Goal: Navigation & Orientation: Find specific page/section

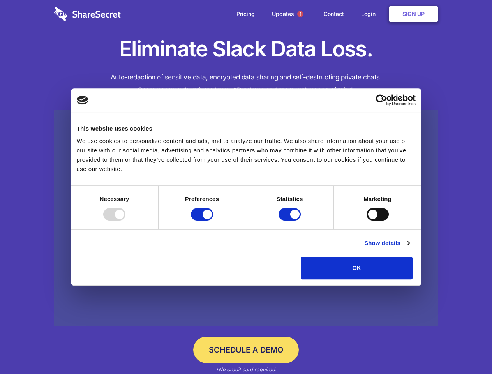
click at [125, 221] on div at bounding box center [114, 214] width 22 height 12
click at [213, 221] on input "Preferences" at bounding box center [202, 214] width 22 height 12
checkbox input "false"
click at [291, 221] on input "Statistics" at bounding box center [290, 214] width 22 height 12
checkbox input "false"
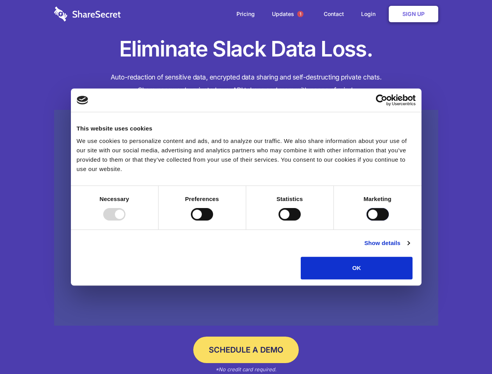
click at [367, 221] on input "Marketing" at bounding box center [378, 214] width 22 height 12
checkbox input "true"
click at [409, 248] on link "Show details" at bounding box center [386, 242] width 45 height 9
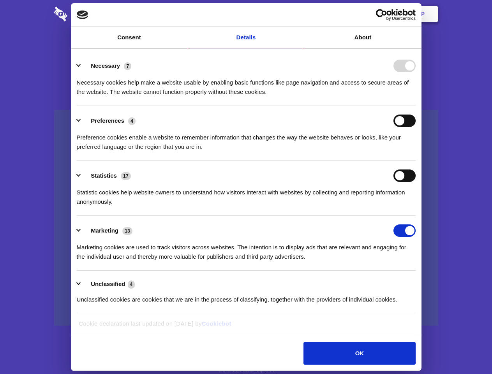
click at [416, 106] on li "Necessary 7 Necessary cookies help make a website usable by enabling basic func…" at bounding box center [246, 78] width 339 height 55
click at [300, 14] on span "1" at bounding box center [300, 14] width 6 height 6
